Goal: Navigation & Orientation: Find specific page/section

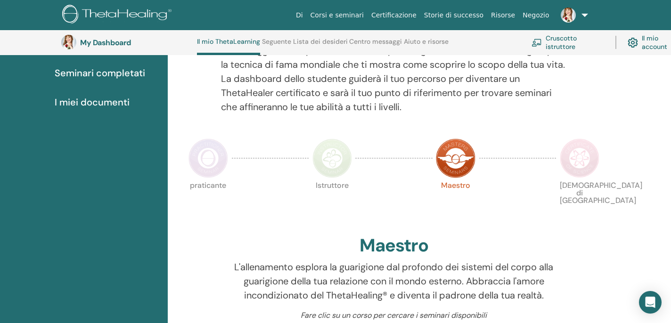
scroll to position [127, 0]
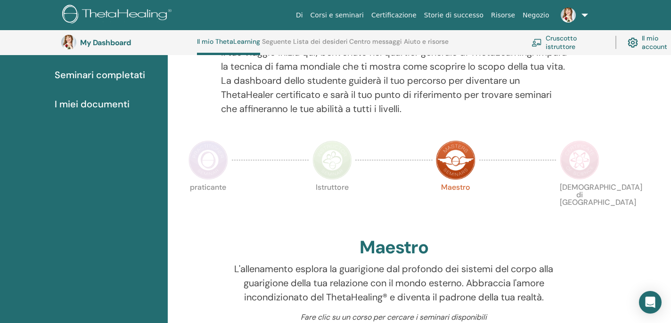
click at [553, 44] on link "Cruscotto istruttore" at bounding box center [568, 42] width 73 height 21
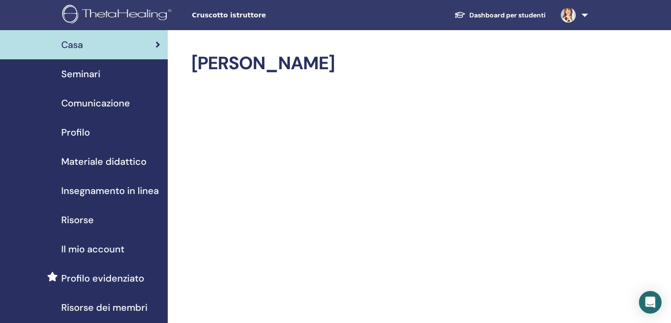
click at [94, 128] on div "Profilo" at bounding box center [84, 132] width 153 height 14
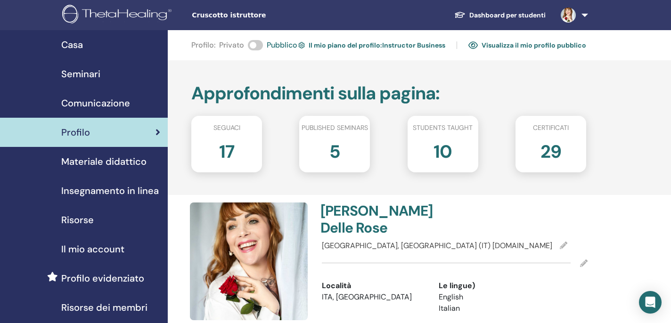
click at [127, 15] on img at bounding box center [118, 15] width 113 height 21
